Goal: Information Seeking & Learning: Learn about a topic

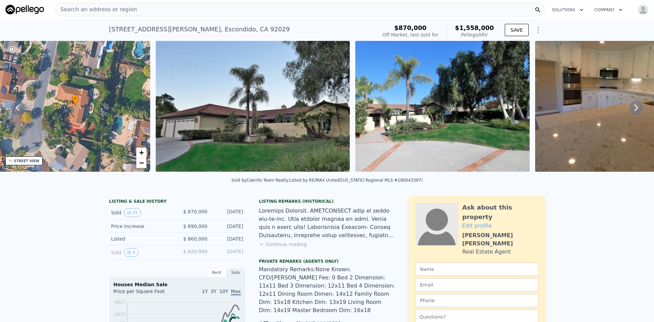
click at [125, 204] on div "LISTING & SALE HISTORY" at bounding box center [177, 202] width 136 height 7
click at [422, 25] on span "$870,000" at bounding box center [411, 27] width 32 height 7
click at [128, 9] on div "Search an address or region" at bounding box center [300, 10] width 491 height 14
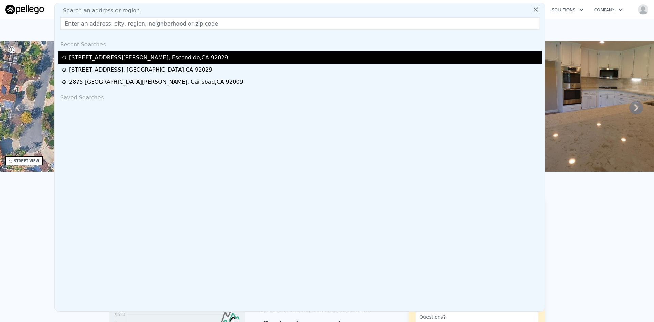
click at [119, 56] on div "2084 Roberts Pl , Escondido , CA 92029" at bounding box center [148, 58] width 159 height 8
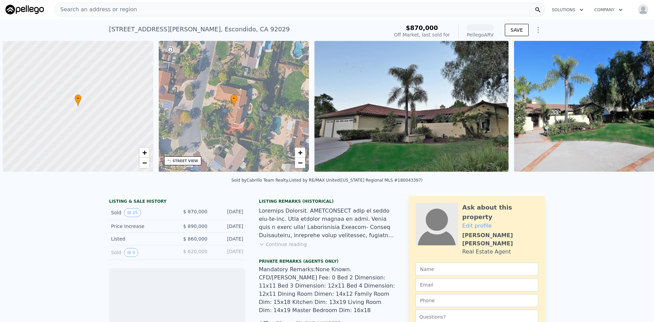
scroll to position [0, 3]
